Goal: Communication & Community: Answer question/provide support

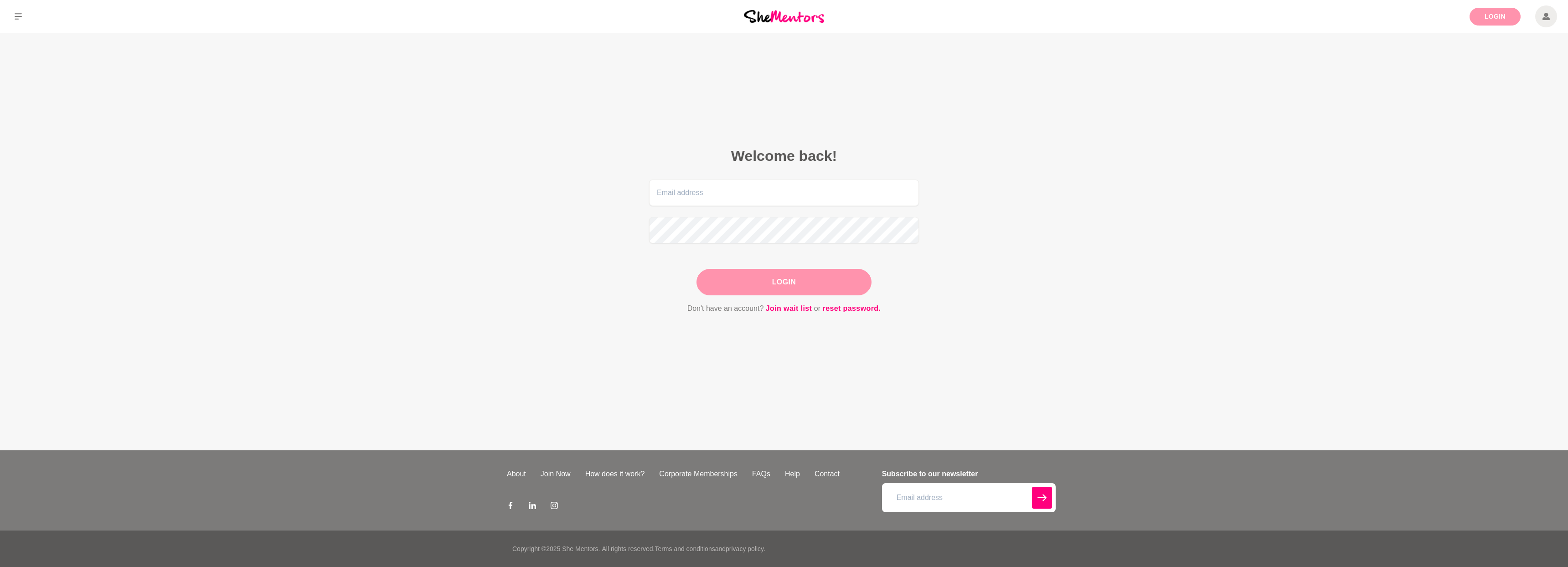
click at [1492, 10] on link "Login" at bounding box center [1495, 16] width 51 height 18
click at [872, 199] on input "email" at bounding box center [783, 192] width 270 height 26
type input "[EMAIL_ADDRESS][DOMAIN_NAME]"
click at [771, 288] on button "Login" at bounding box center [784, 282] width 175 height 26
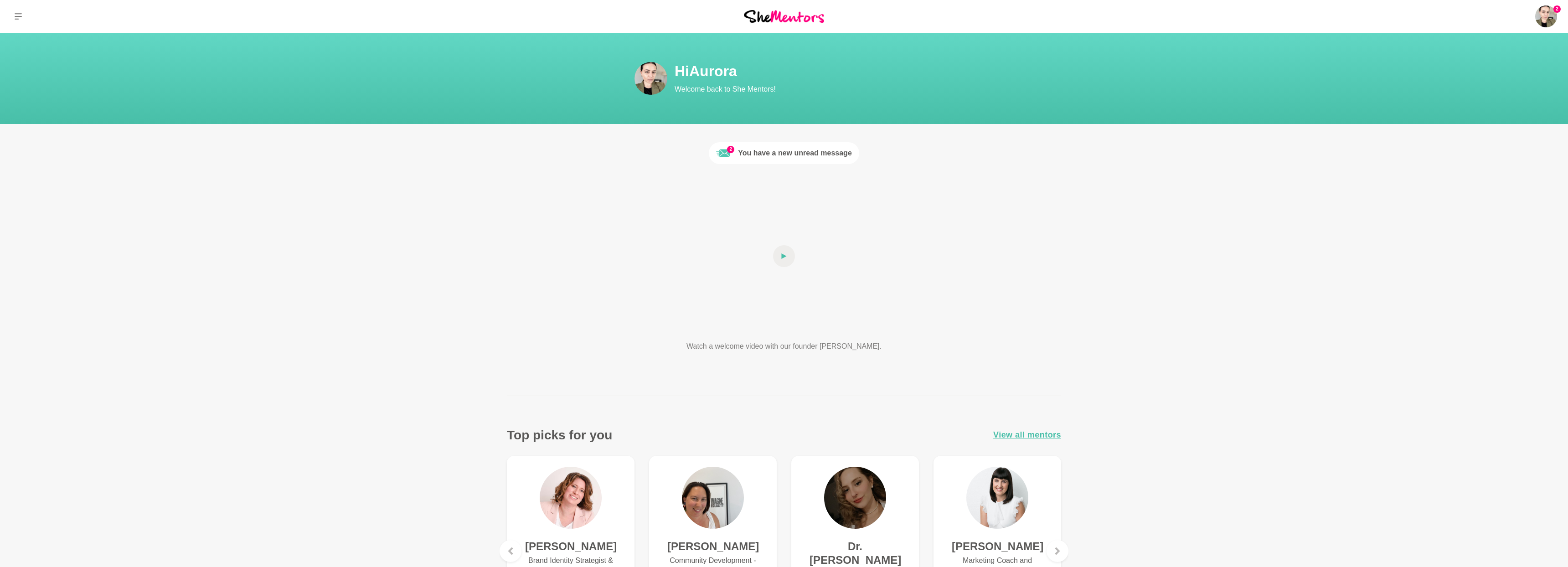
click at [777, 157] on div "You have a new unread message" at bounding box center [794, 153] width 114 height 11
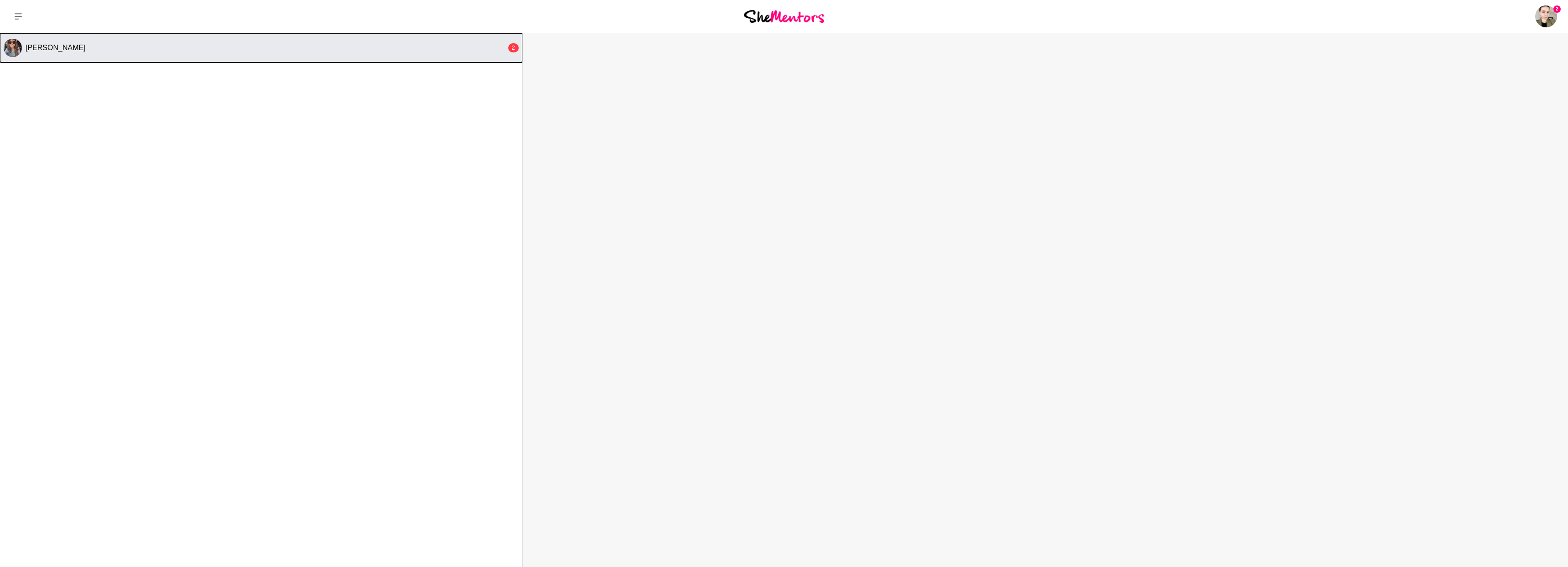
click at [454, 50] on div "[PERSON_NAME]" at bounding box center [266, 48] width 481 height 9
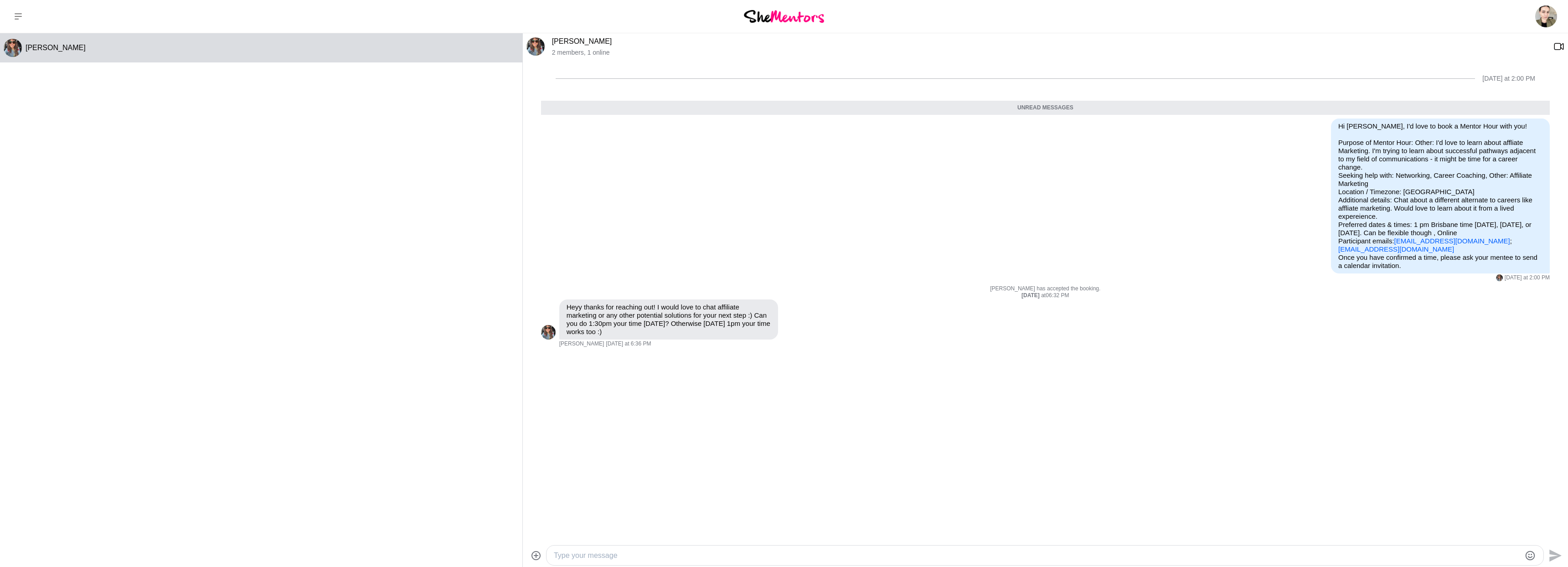
click at [850, 557] on textarea "Type your message" at bounding box center [1037, 555] width 967 height 11
type textarea "Hello :) Awesome."
type textarea "I can do 1:30pm [DATE] (Brissie time). I'll send a teams invite shortly - let m…"
type textarea "Looking forward to chatting - and thhaanks"
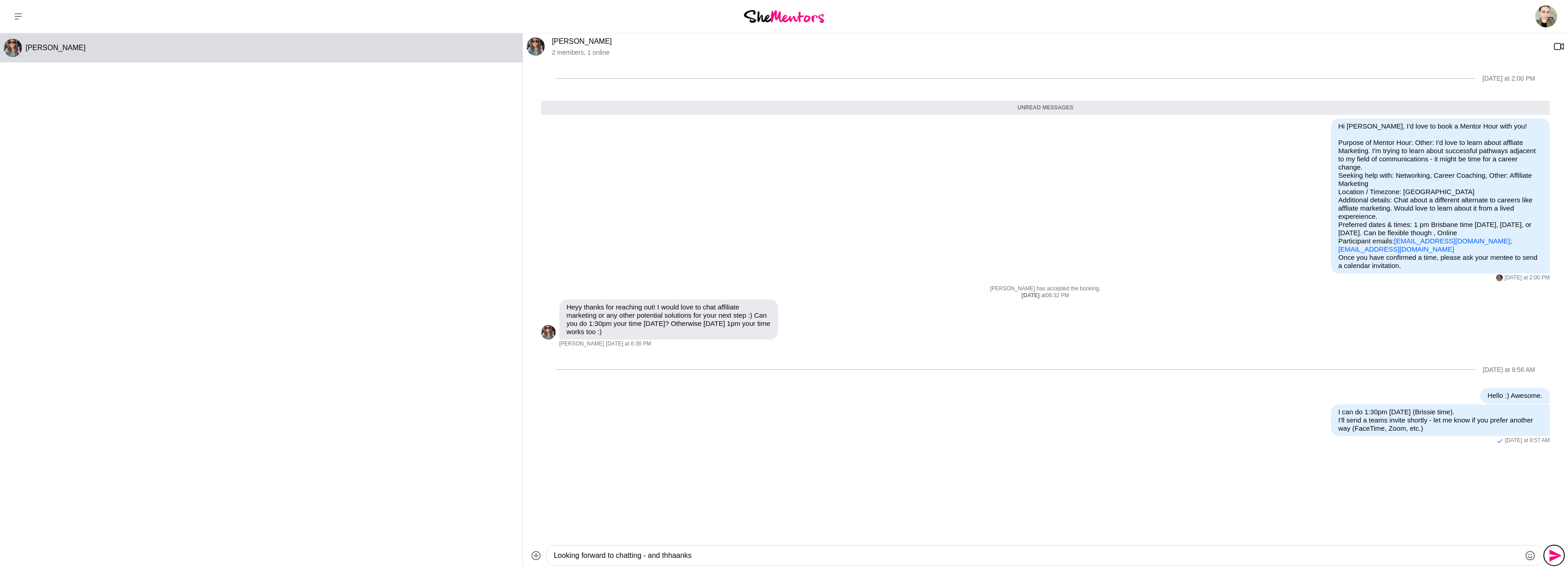
click at [1552, 554] on icon "Send" at bounding box center [1554, 555] width 14 height 14
copy link "[EMAIL_ADDRESS][DOMAIN_NAME]"
click at [1163, 550] on textarea "Type your message" at bounding box center [1037, 555] width 967 height 11
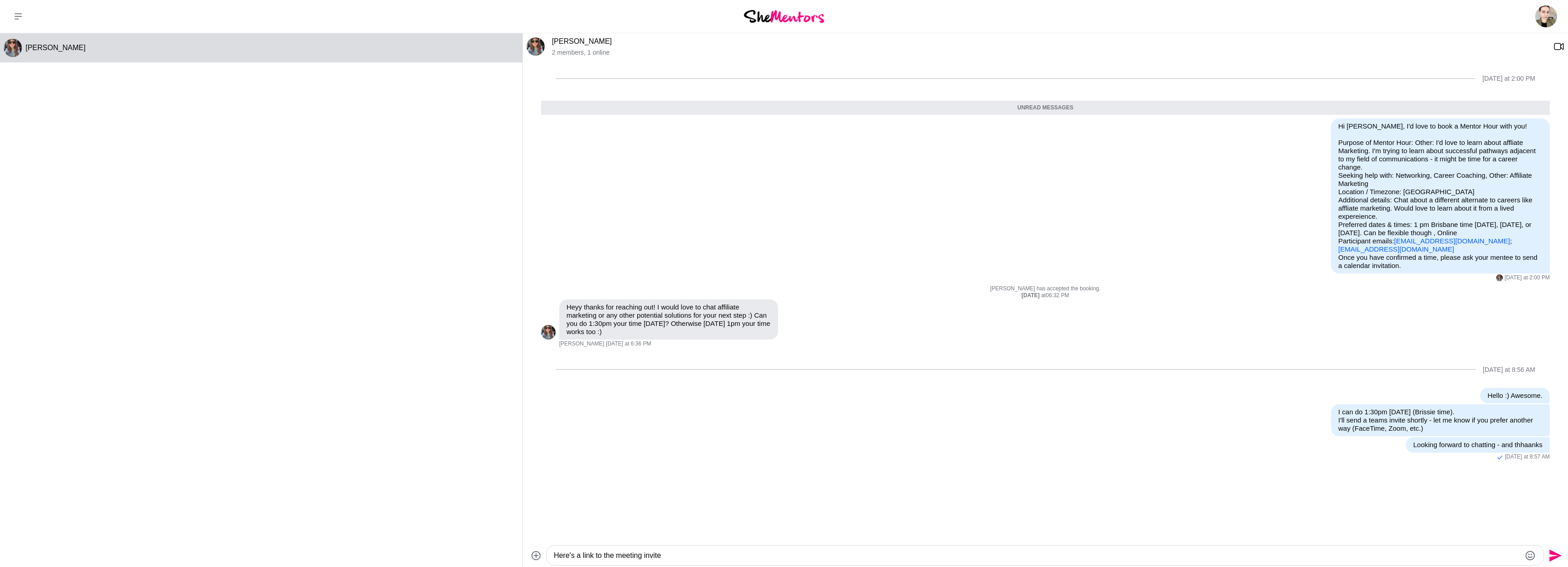
paste textarea "[PERSON_NAME] invited you to a Microsoft Teams Meeting: Mentor Hour :) [DATE] 1…"
click at [841, 555] on textarea "Here's a link to the meeting invite [PERSON_NAME] invited you to a Microsoft Te…" at bounding box center [1037, 523] width 967 height 76
type textarea "Here's a link to the meeting invite [PERSON_NAME] invited you to a Microsoft Te…"
